Goal: Task Accomplishment & Management: Use online tool/utility

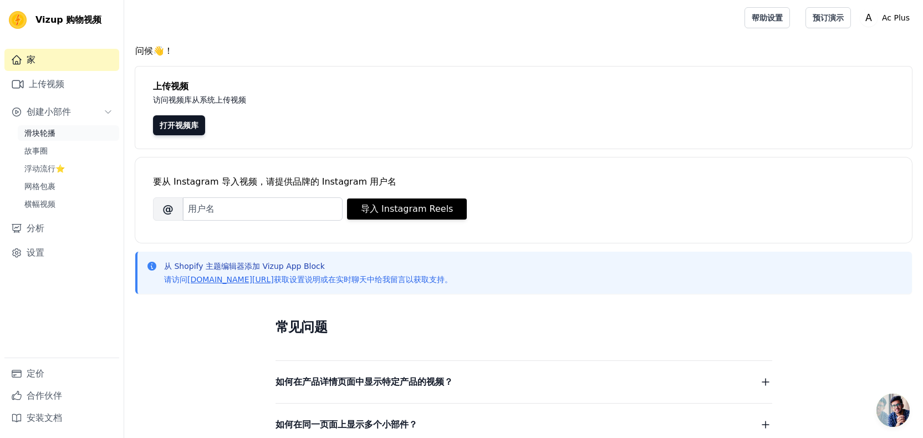
click at [57, 139] on link "滑块轮播" at bounding box center [68, 133] width 101 height 16
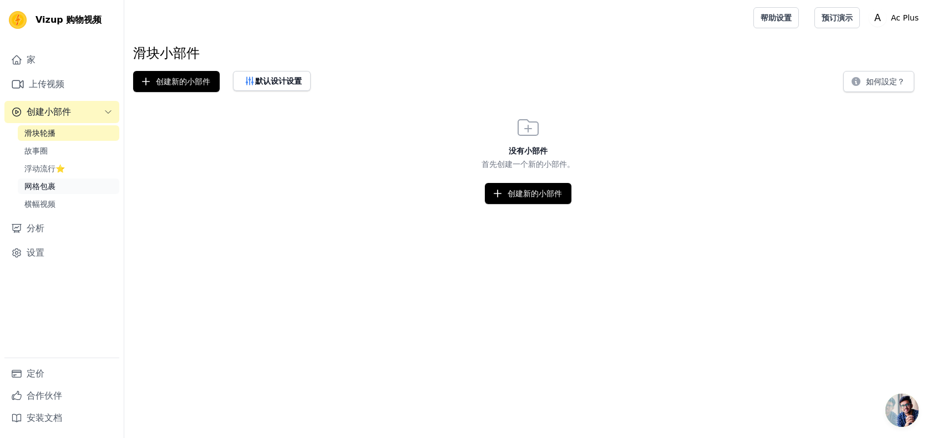
click at [45, 189] on font "网格包裹" at bounding box center [39, 186] width 31 height 9
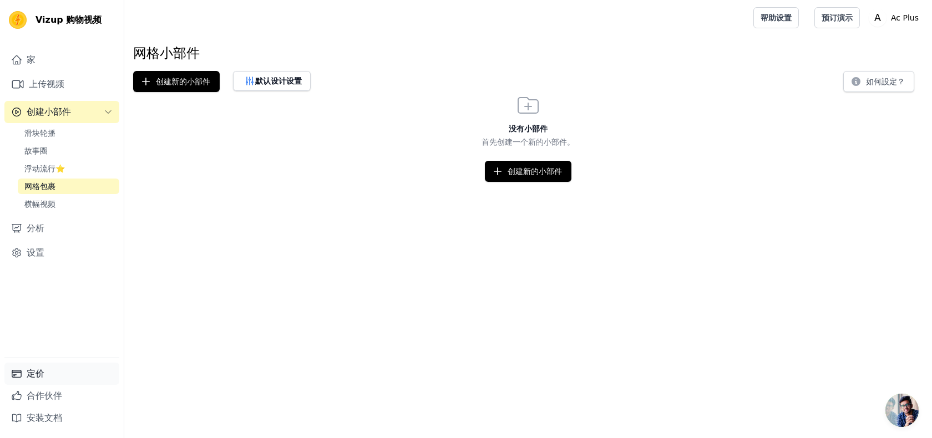
click at [47, 381] on link "定价" at bounding box center [61, 374] width 115 height 22
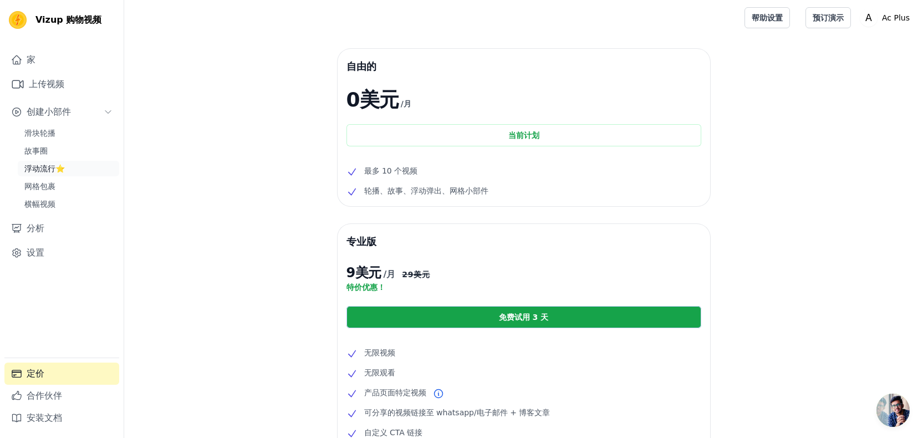
click at [42, 170] on font "浮动流行⭐" at bounding box center [44, 168] width 40 height 9
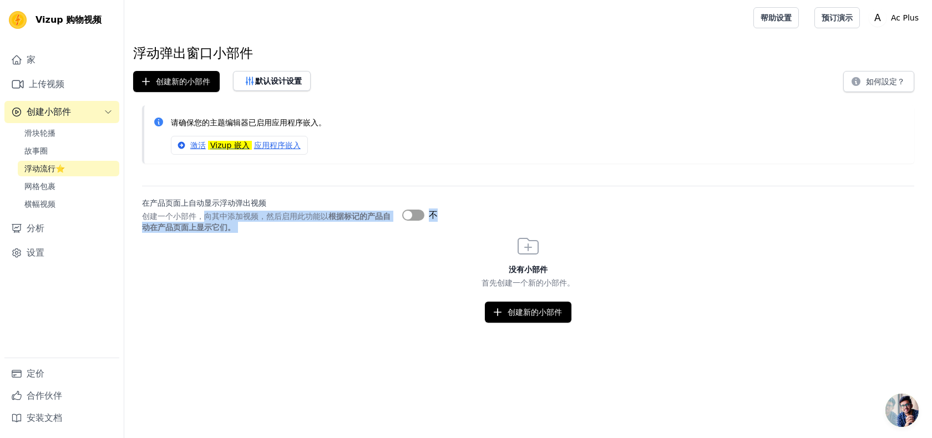
drag, startPoint x: 206, startPoint y: 214, endPoint x: 253, endPoint y: 240, distance: 54.4
click at [253, 240] on div "浮动弹出窗口小部件 创建新的小部件 默认设计设置 如何設定？ 请确保您的主题编辑器已启用应用程序嵌入。 激活 Vizup 嵌入 应用程序嵌入 在产品页面上自动…" at bounding box center [528, 183] width 808 height 278
click at [191, 251] on div "没有小部件 首先创建一个新的小部件。 创建新的小部件" at bounding box center [528, 278] width 808 height 90
click at [39, 130] on font "滑块轮播" at bounding box center [39, 133] width 31 height 9
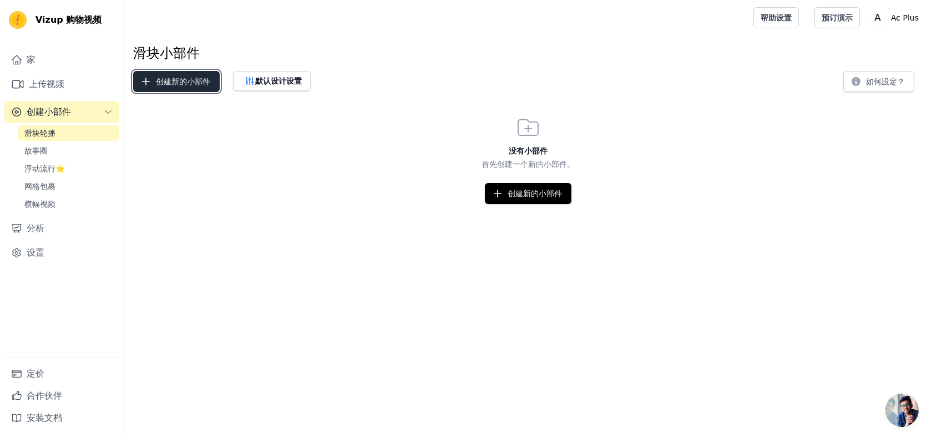
click at [192, 77] on font "创建新的小部件" at bounding box center [183, 81] width 54 height 9
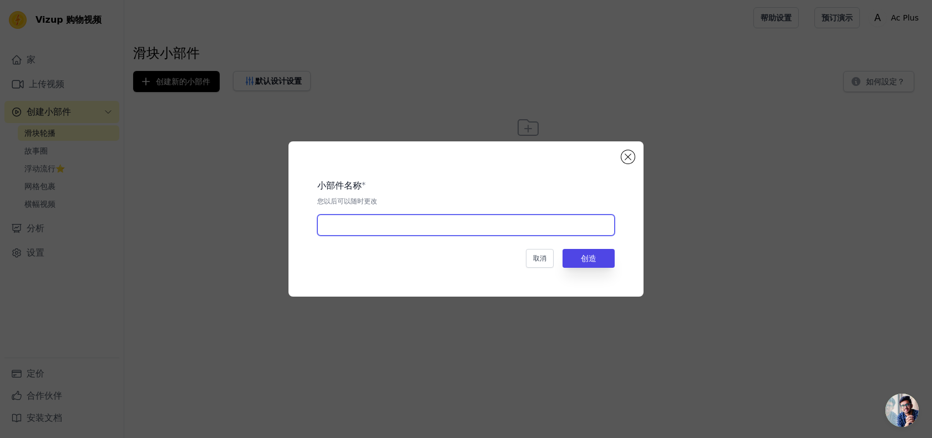
click at [422, 235] on input "text" at bounding box center [465, 225] width 297 height 21
type input "视频"
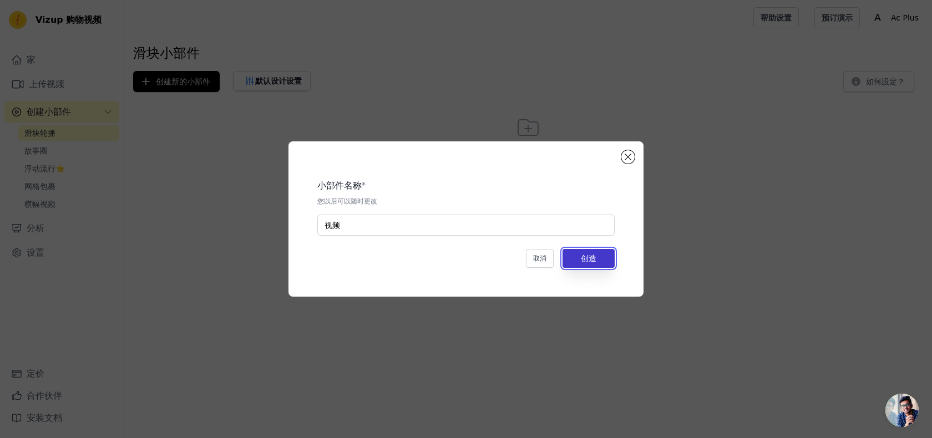
click at [596, 261] on button "创造" at bounding box center [588, 258] width 52 height 19
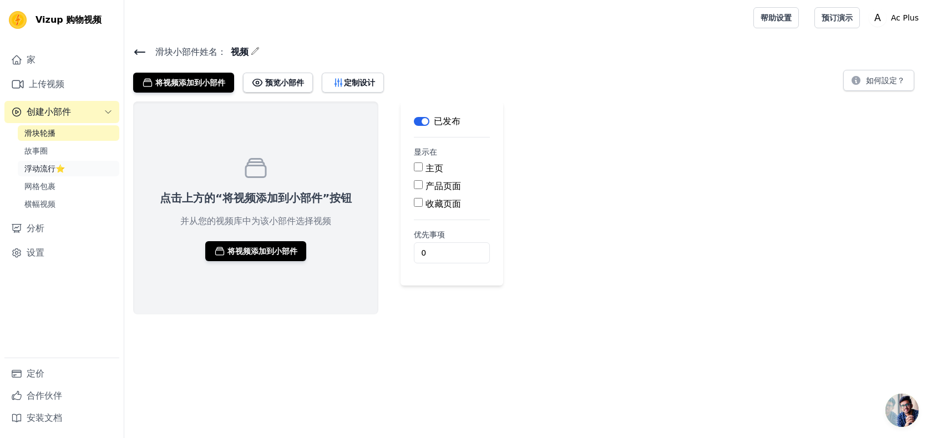
click at [51, 169] on font "浮动流行⭐" at bounding box center [44, 168] width 40 height 9
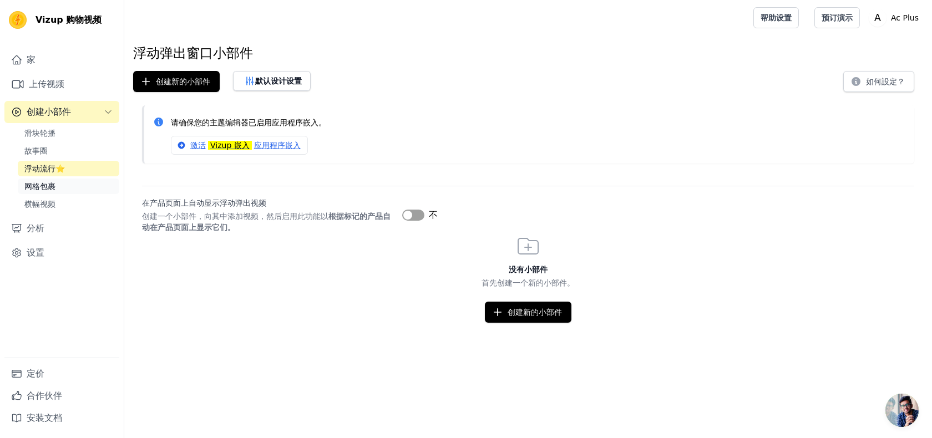
click at [46, 182] on font "网格包裹" at bounding box center [39, 186] width 31 height 9
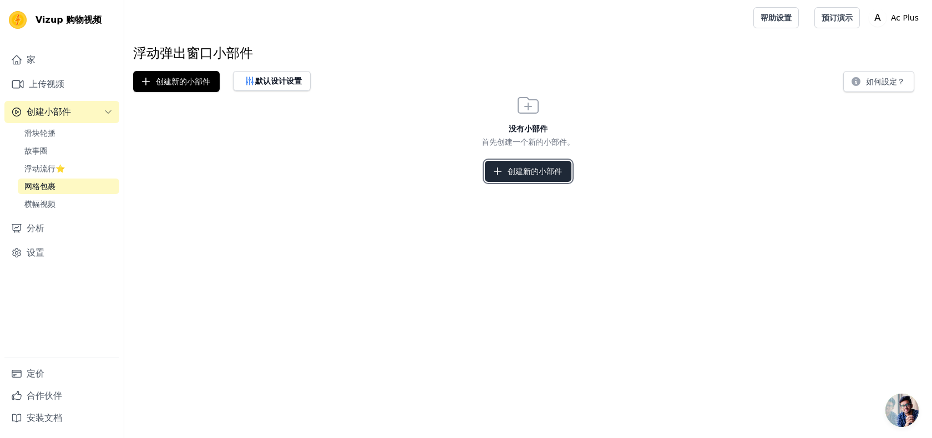
click at [551, 164] on button "创建新的小部件" at bounding box center [528, 171] width 87 height 21
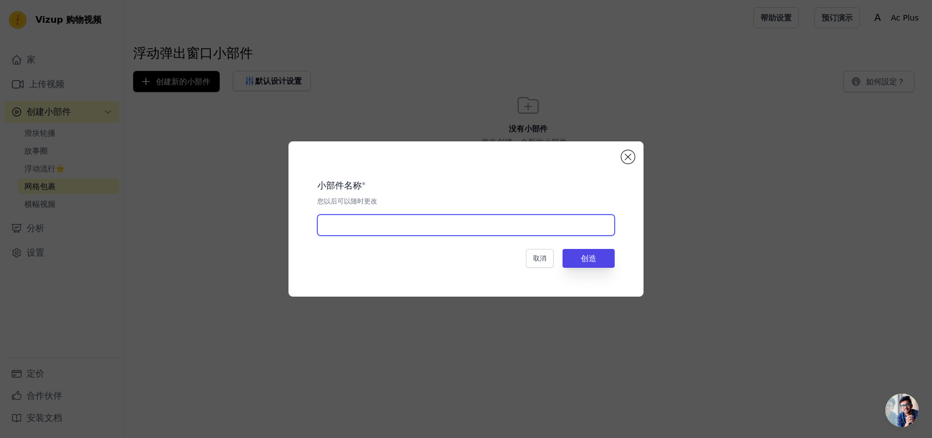
click at [355, 236] on div "小部件名称 * 您以后可以随时更改 取消 创造" at bounding box center [465, 219] width 319 height 120
type input "包括"
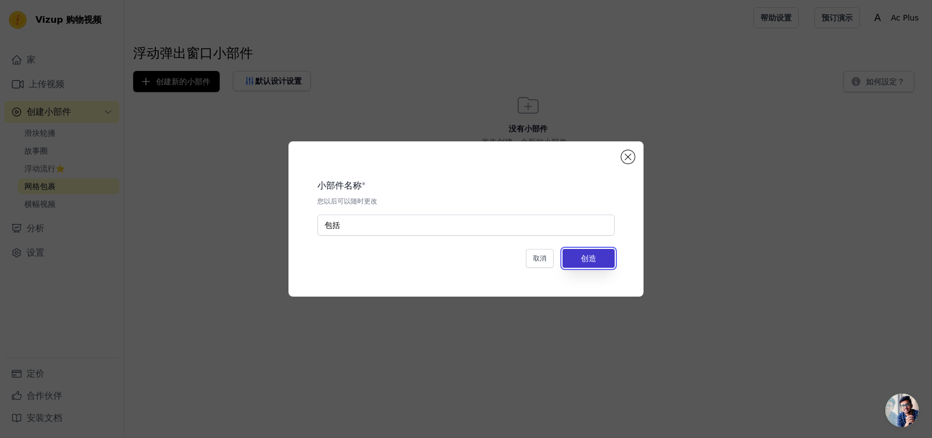
click at [575, 253] on button "创造" at bounding box center [588, 258] width 52 height 19
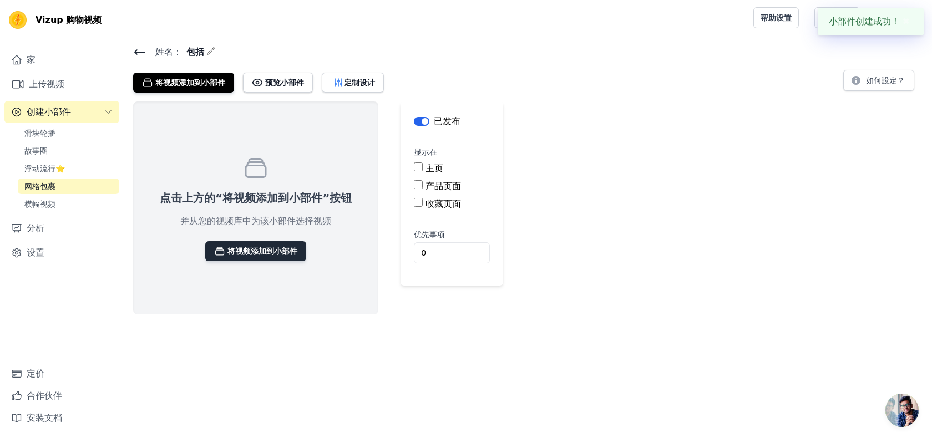
click at [250, 248] on font "将视频添加到小部件" at bounding box center [262, 251] width 70 height 9
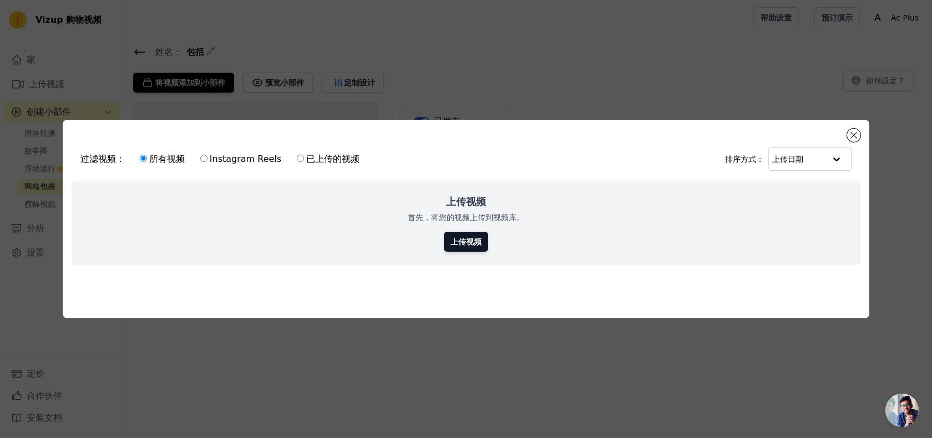
click at [319, 155] on font "已上传的视频" at bounding box center [332, 159] width 53 height 11
click at [304, 155] on input "已上传的视频" at bounding box center [300, 158] width 7 height 7
radio input "true"
click at [476, 245] on link "上传视频" at bounding box center [466, 242] width 44 height 20
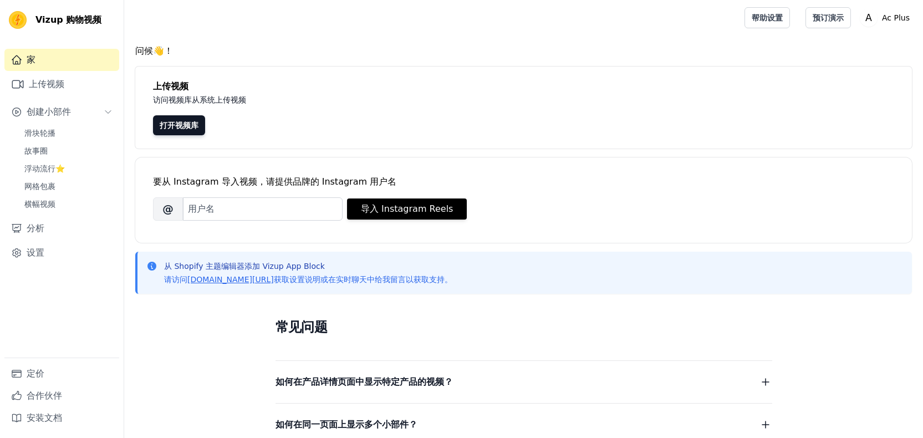
click at [862, 45] on h4 "问候👋！" at bounding box center [523, 50] width 777 height 13
click at [895, 17] on font "Ac Plus" at bounding box center [896, 17] width 28 height 9
click at [828, 88] on font "登出" at bounding box center [825, 86] width 16 height 9
